Goal: Information Seeking & Learning: Learn about a topic

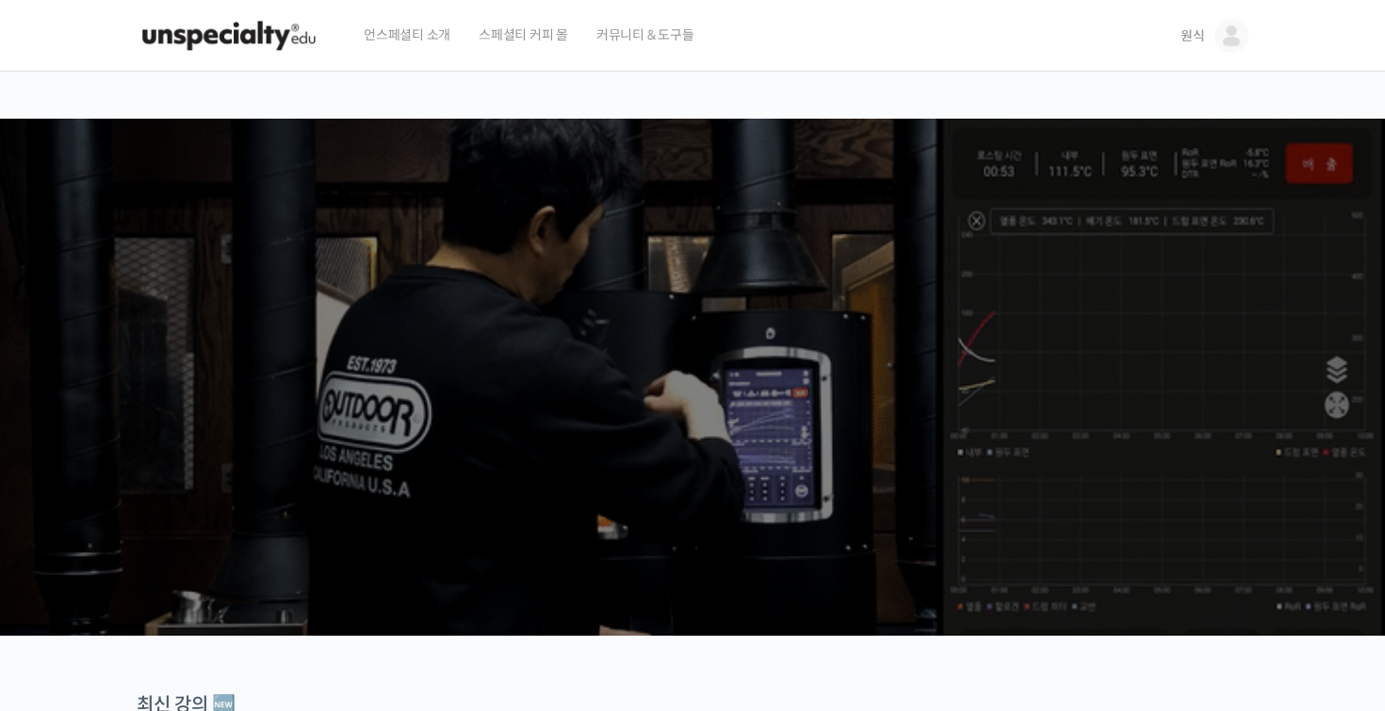
scroll to position [897, 0]
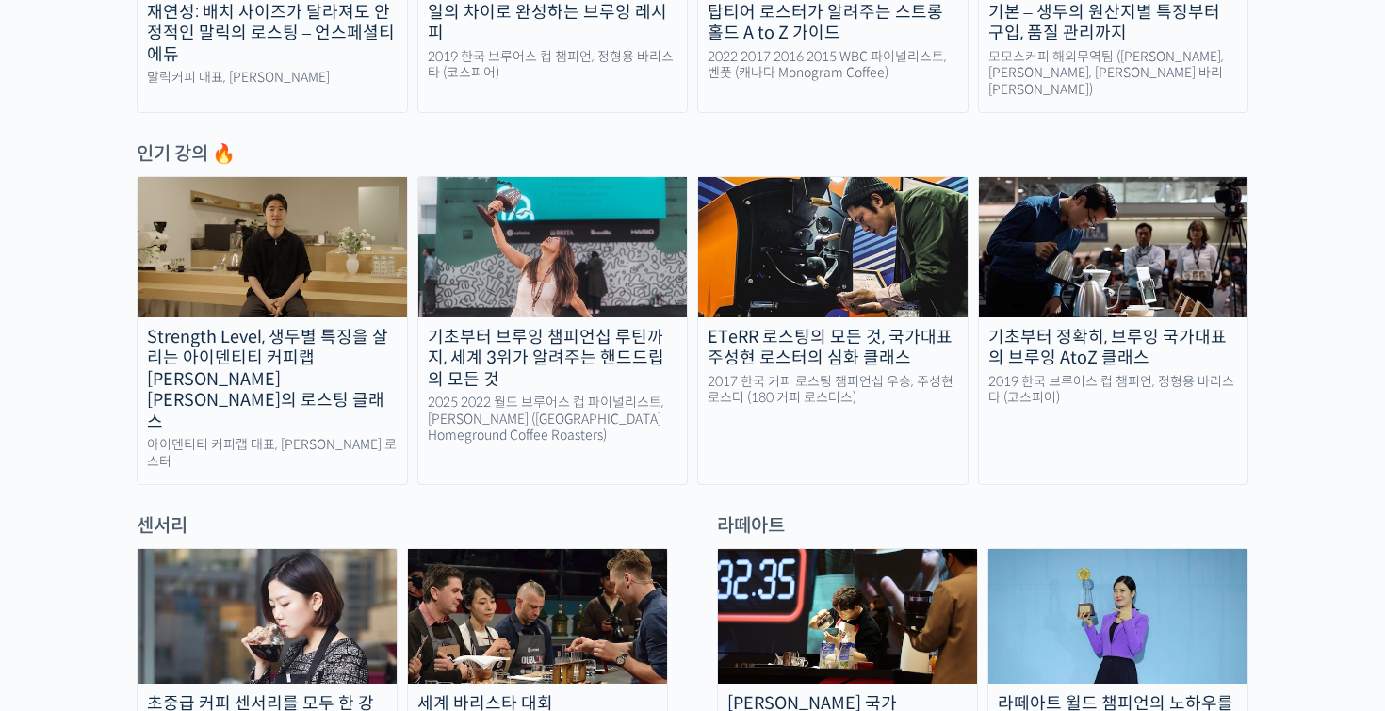
click at [309, 327] on div "Strength Level, 생두별 특징을 살리는 아이덴티티 커피랩 [PERSON_NAME] [PERSON_NAME]의 로스팅 클래스" at bounding box center [272, 380] width 269 height 106
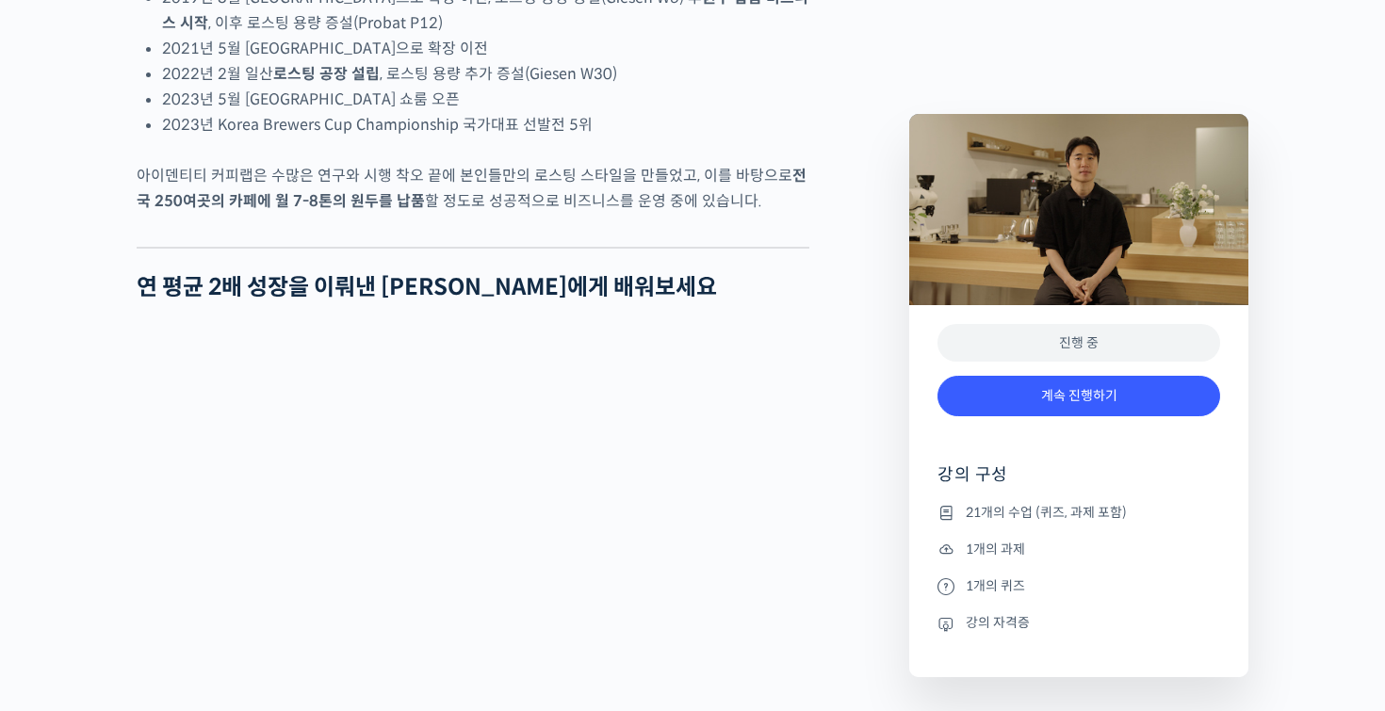
scroll to position [1322, 0]
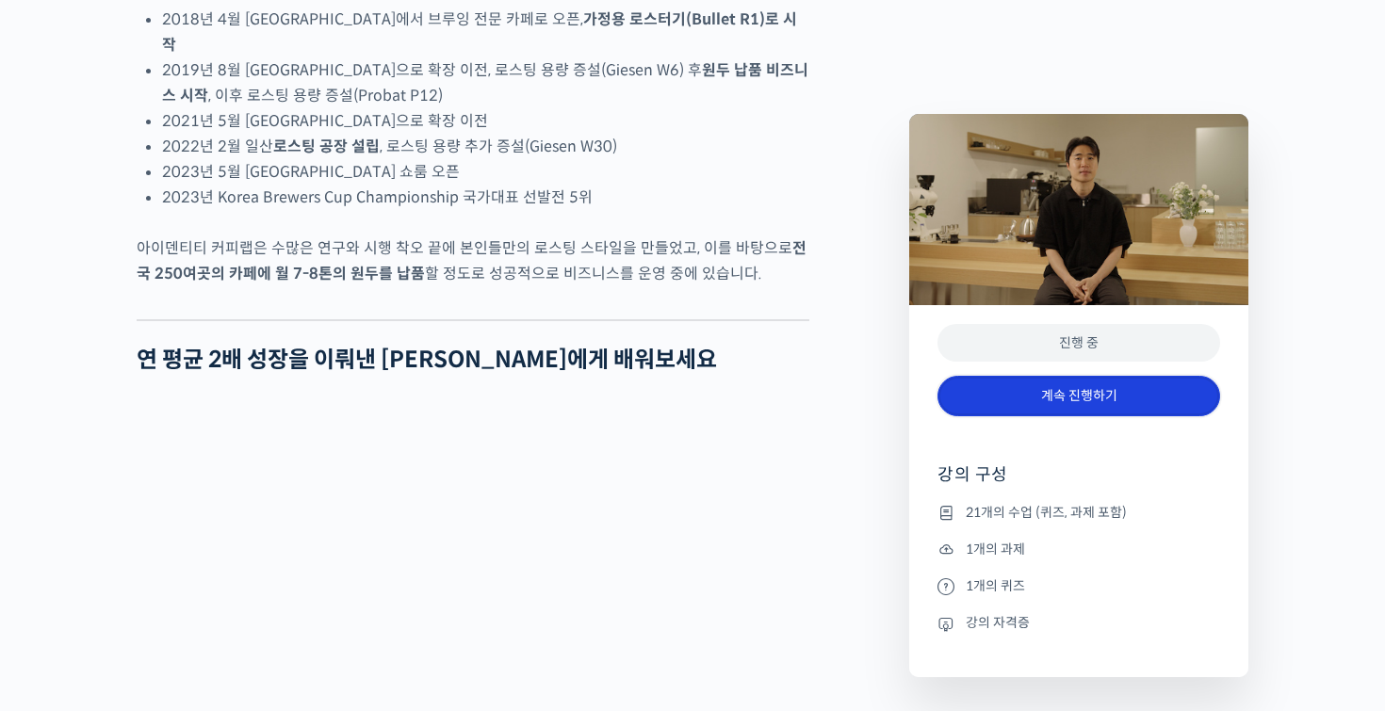
click at [1029, 389] on link "계속 진행하기" at bounding box center [1078, 396] width 283 height 41
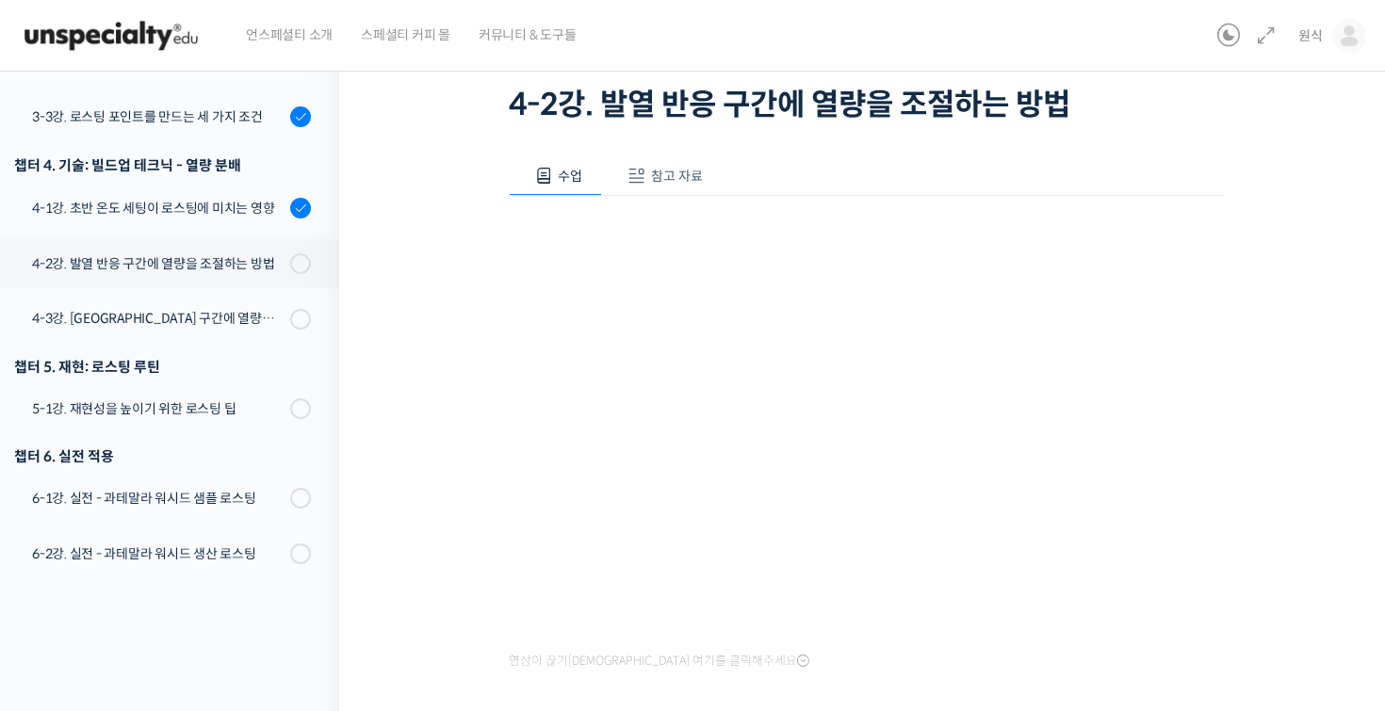
scroll to position [280, 0]
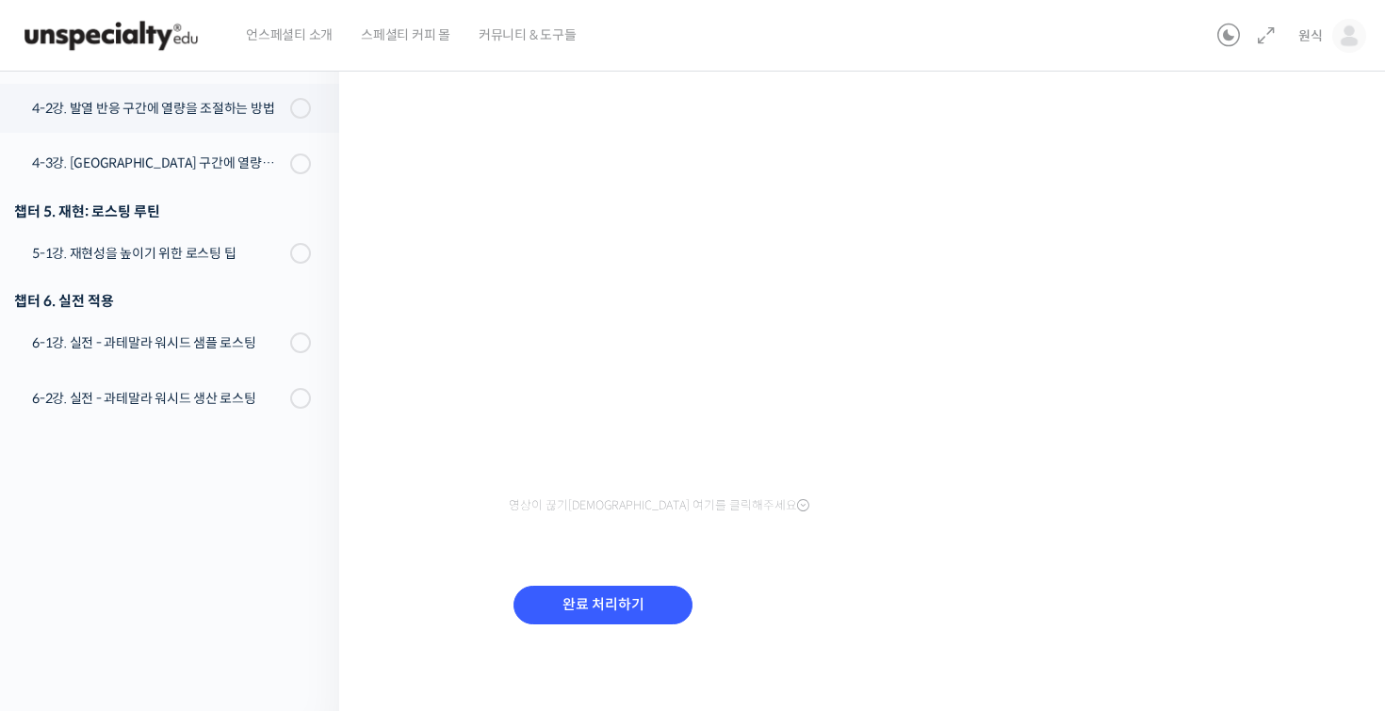
click at [639, 627] on div "완료 처리하기" at bounding box center [603, 620] width 188 height 78
click at [643, 614] on input "완료 처리하기" at bounding box center [602, 605] width 179 height 39
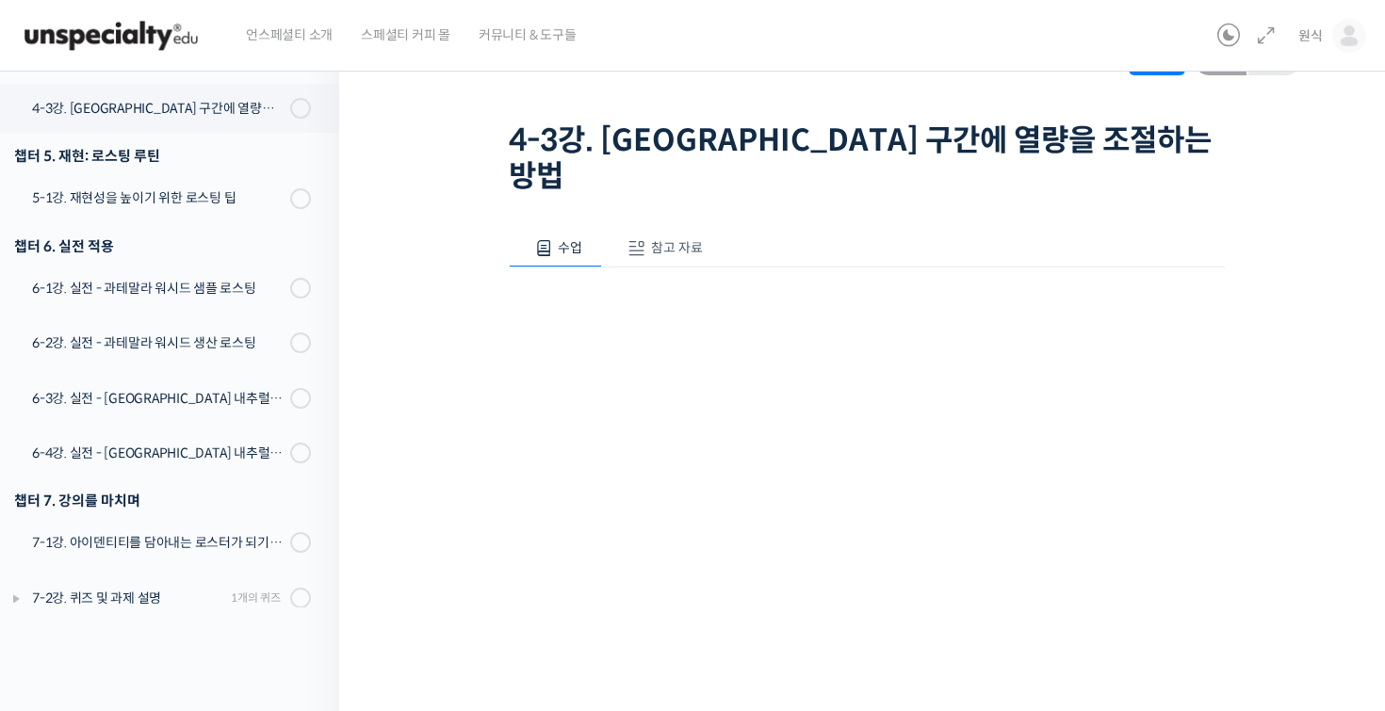
scroll to position [917, 0]
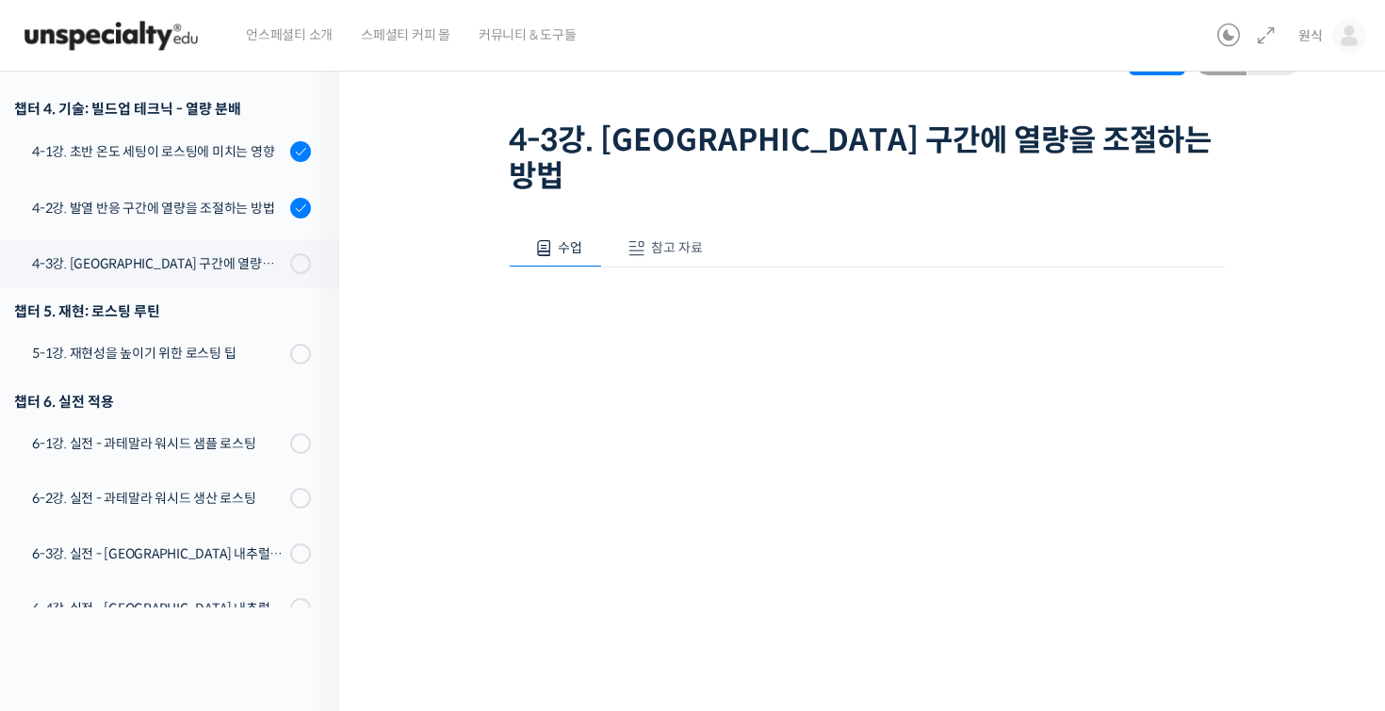
click at [465, 592] on div "Strength Level, 생두별 특징을 살리는 아이덴티티 커피랩 윤원균 대표의 로스팅 클래스 4-3강. 디벨롭 구간에 열량을 조절하는 방법…" at bounding box center [866, 449] width 867 height 906
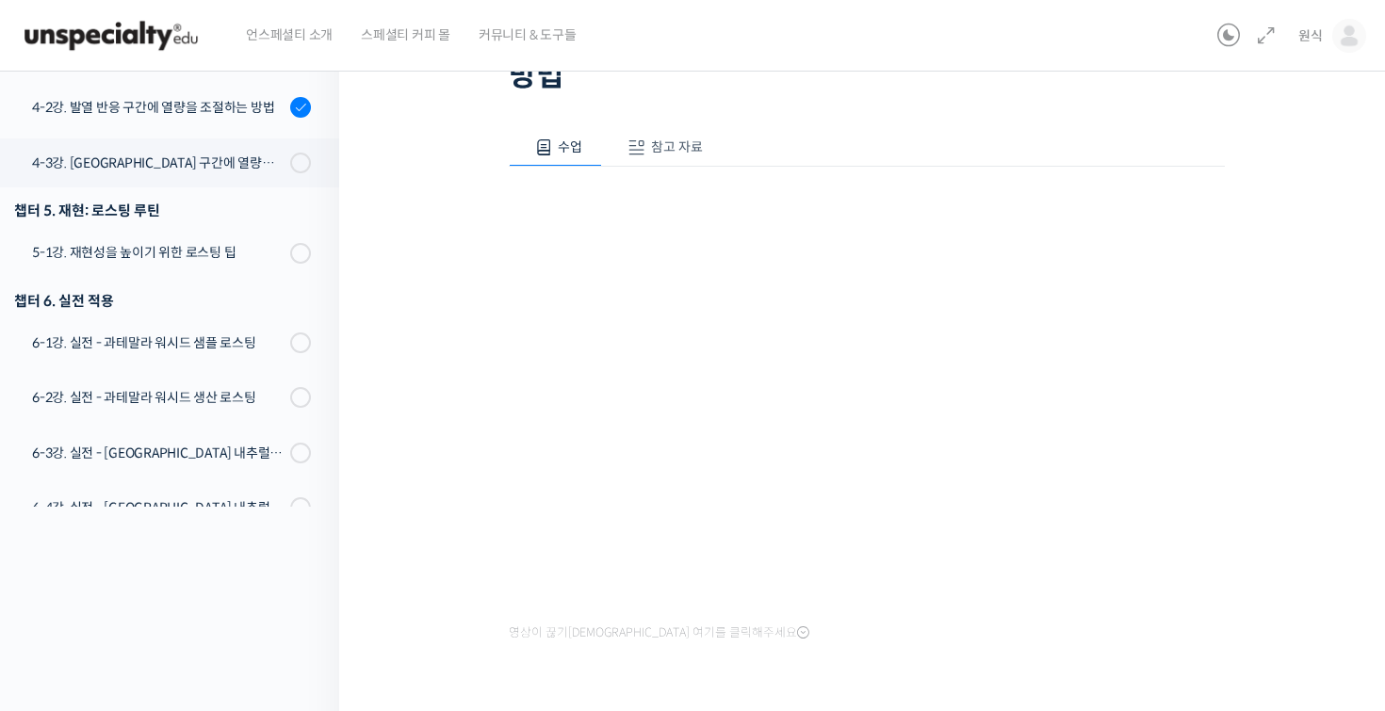
scroll to position [227, 0]
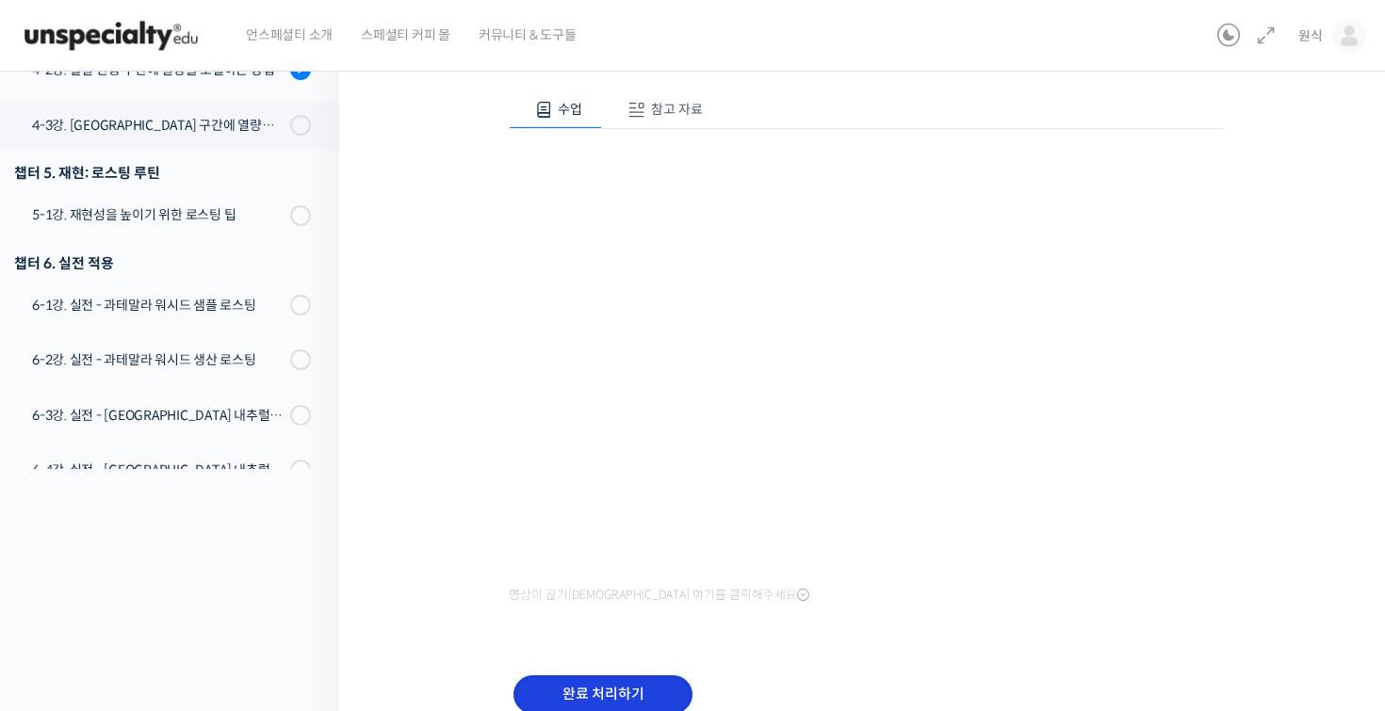
click at [630, 676] on input "완료 처리하기" at bounding box center [602, 695] width 179 height 39
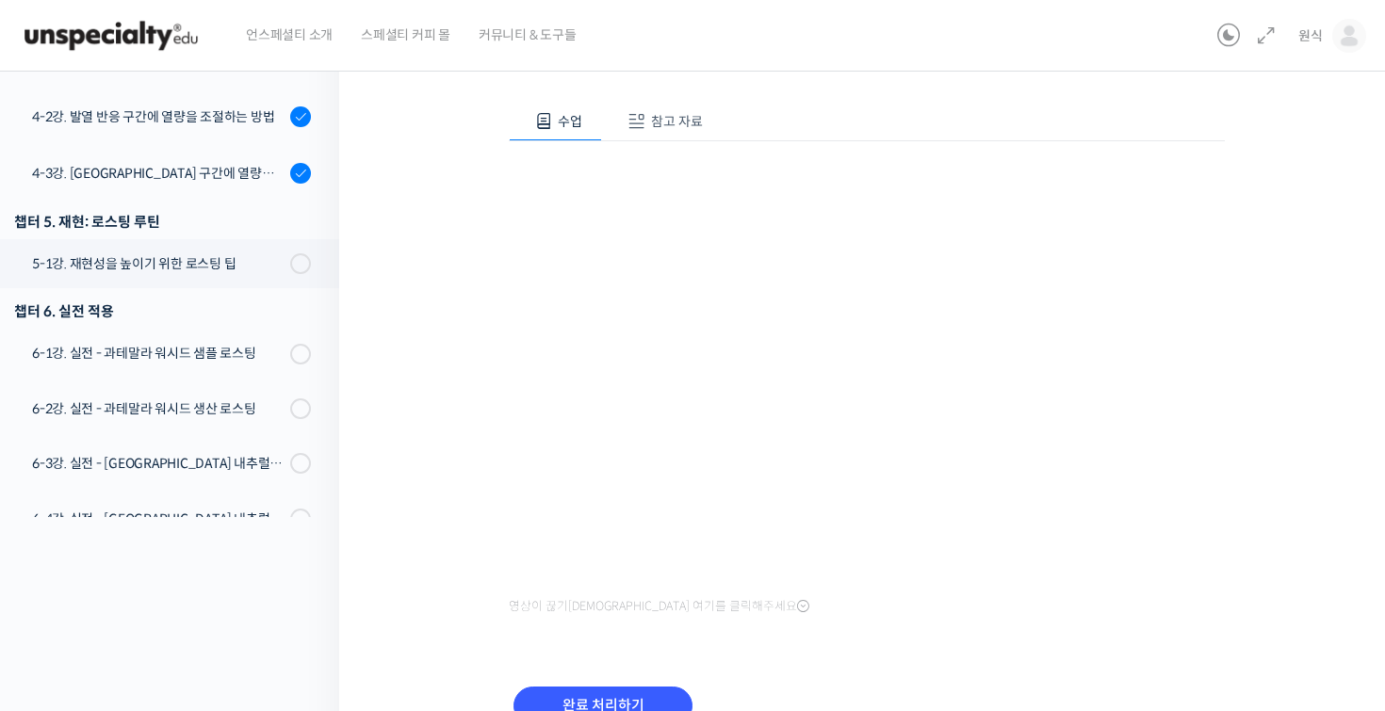
scroll to position [243, 0]
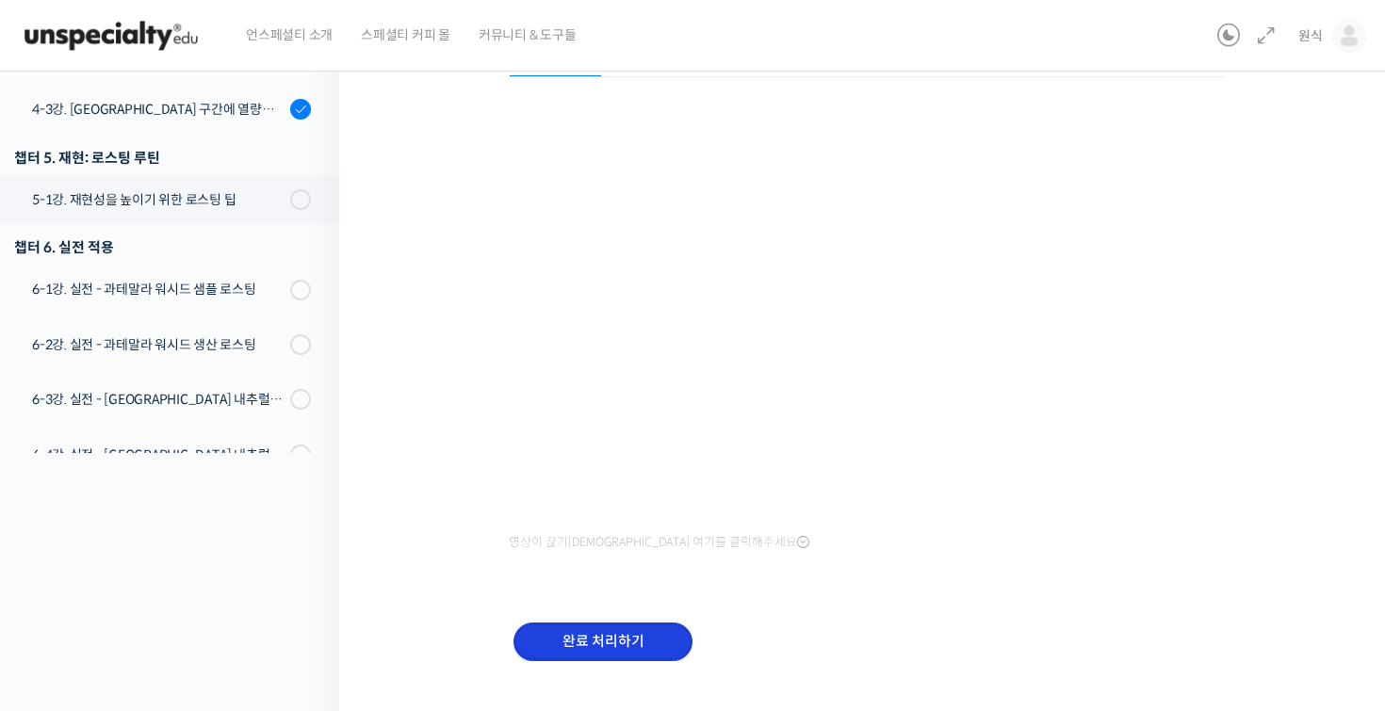
click at [651, 639] on input "완료 처리하기" at bounding box center [602, 642] width 179 height 39
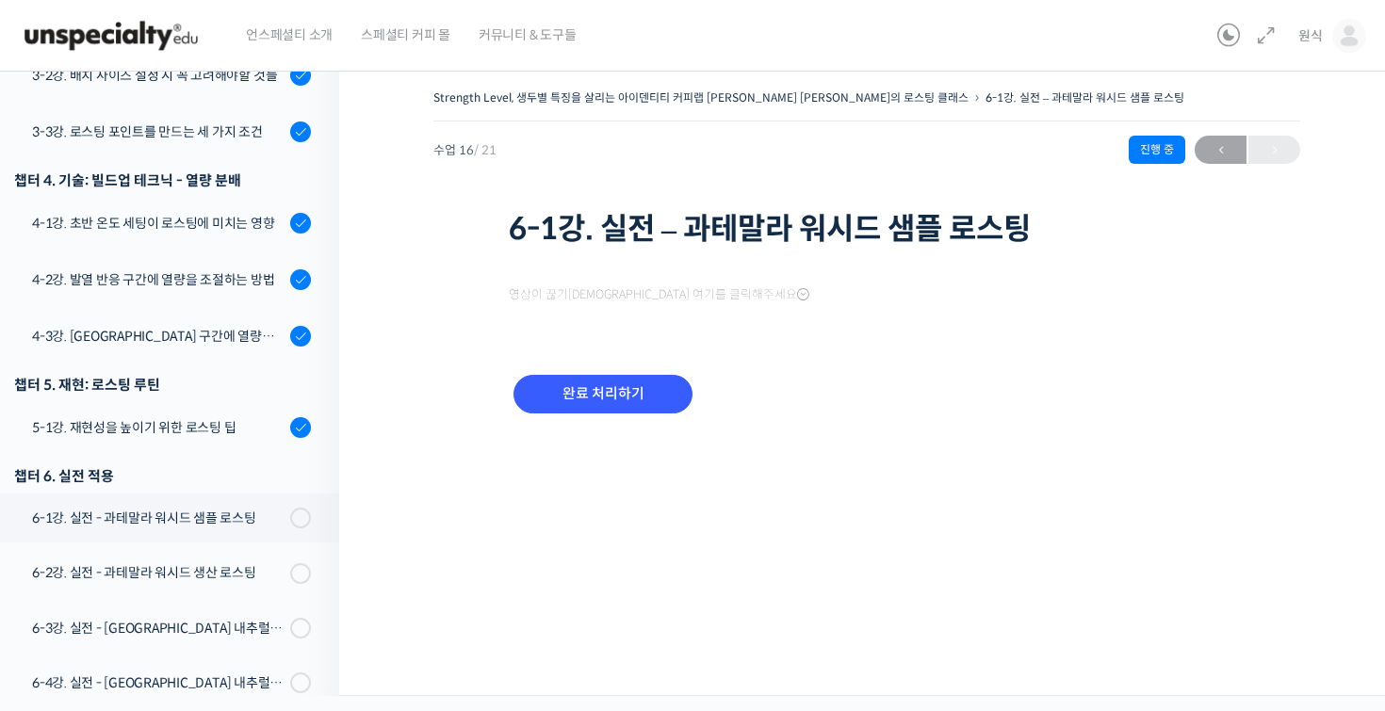
scroll to position [1075, 0]
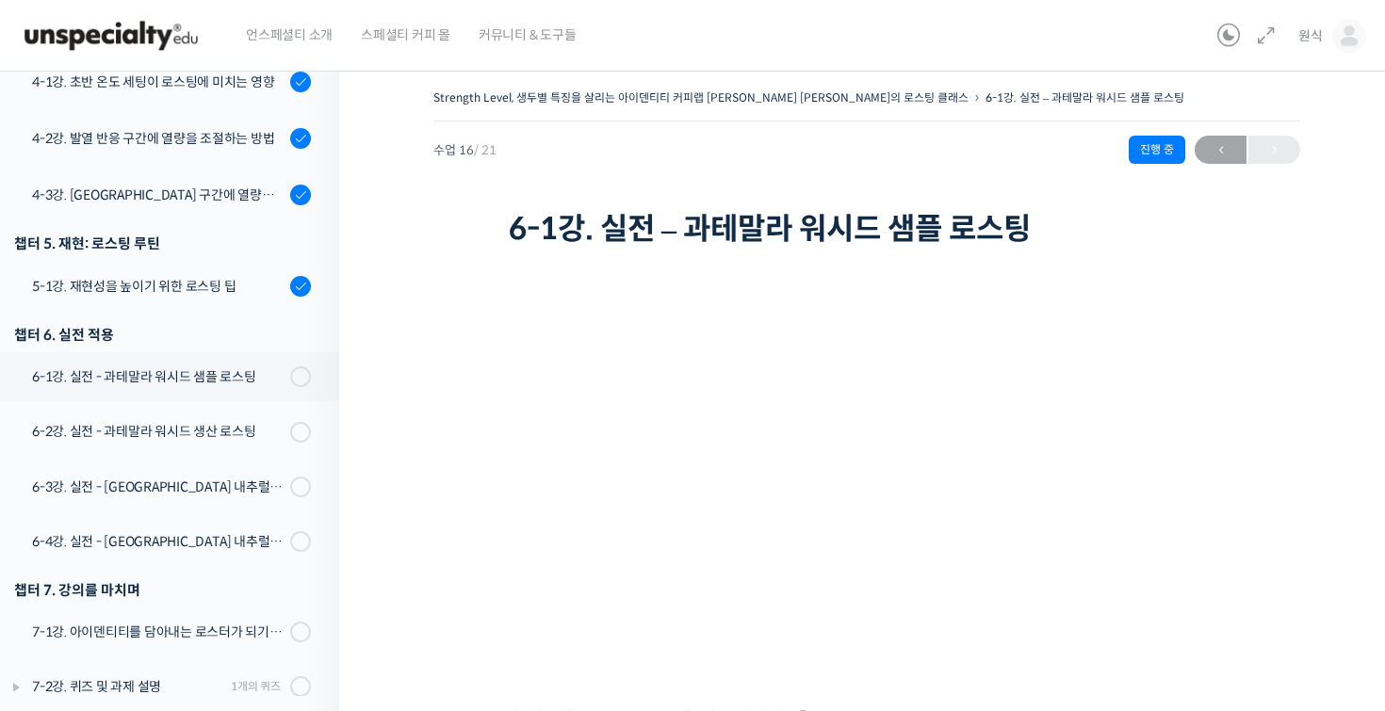
click at [417, 214] on div "Strength Level, 생두별 특징을 살리는 아이덴티티 커피랩 [PERSON_NAME] [PERSON_NAME]의 로스팅 클래스 6-1강…" at bounding box center [866, 491] width 1055 height 868
